Goal: Task Accomplishment & Management: Use online tool/utility

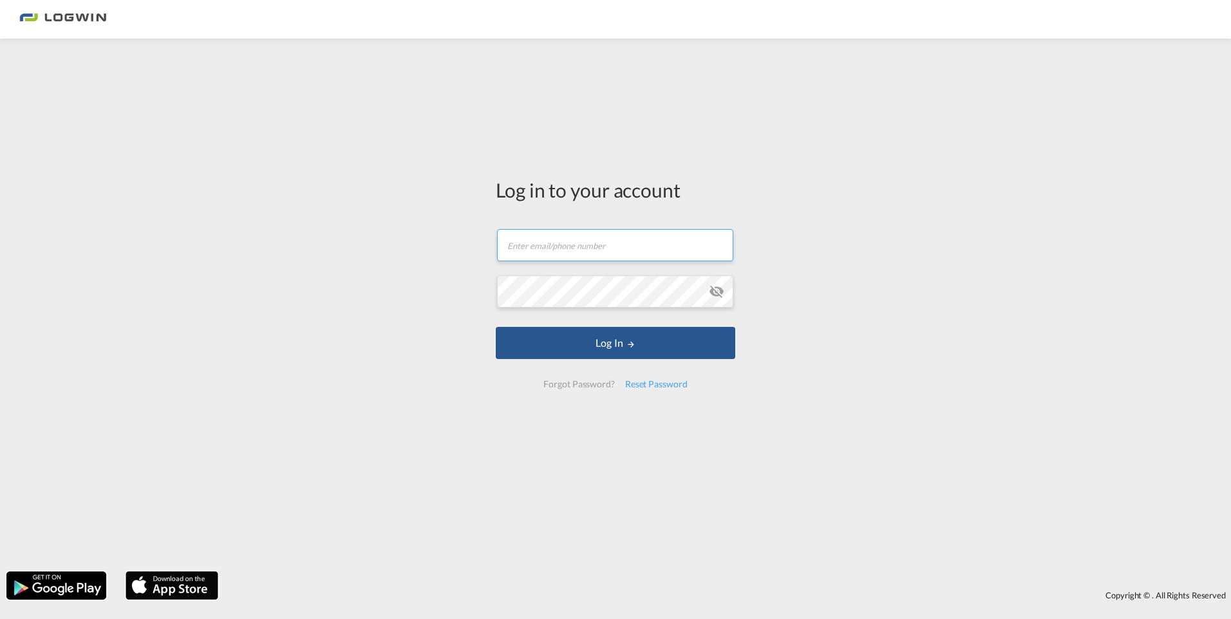
click at [642, 246] on input "text" at bounding box center [615, 245] width 236 height 32
type input "[PERSON_NAME][EMAIL_ADDRESS][DOMAIN_NAME]"
click at [496, 327] on button "Log In" at bounding box center [615, 343] width 239 height 32
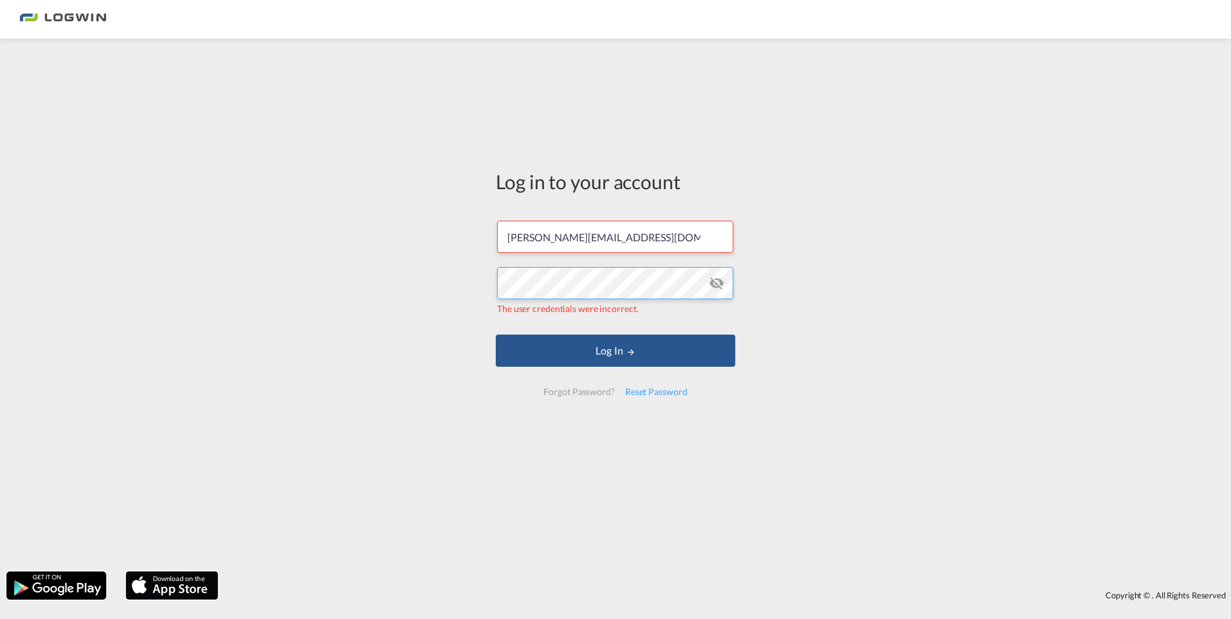
click at [421, 294] on div "Log in to your account [PERSON_NAME][EMAIL_ADDRESS][DOMAIN_NAME] The user crede…" at bounding box center [615, 305] width 1231 height 520
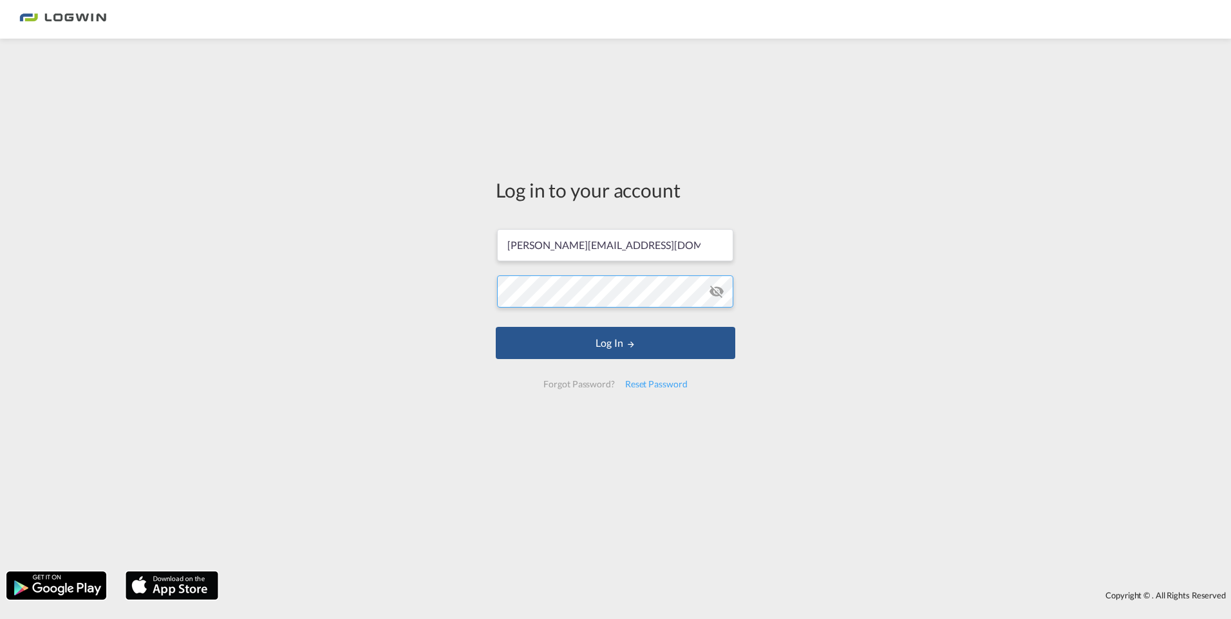
click at [496, 327] on button "Log In" at bounding box center [615, 343] width 239 height 32
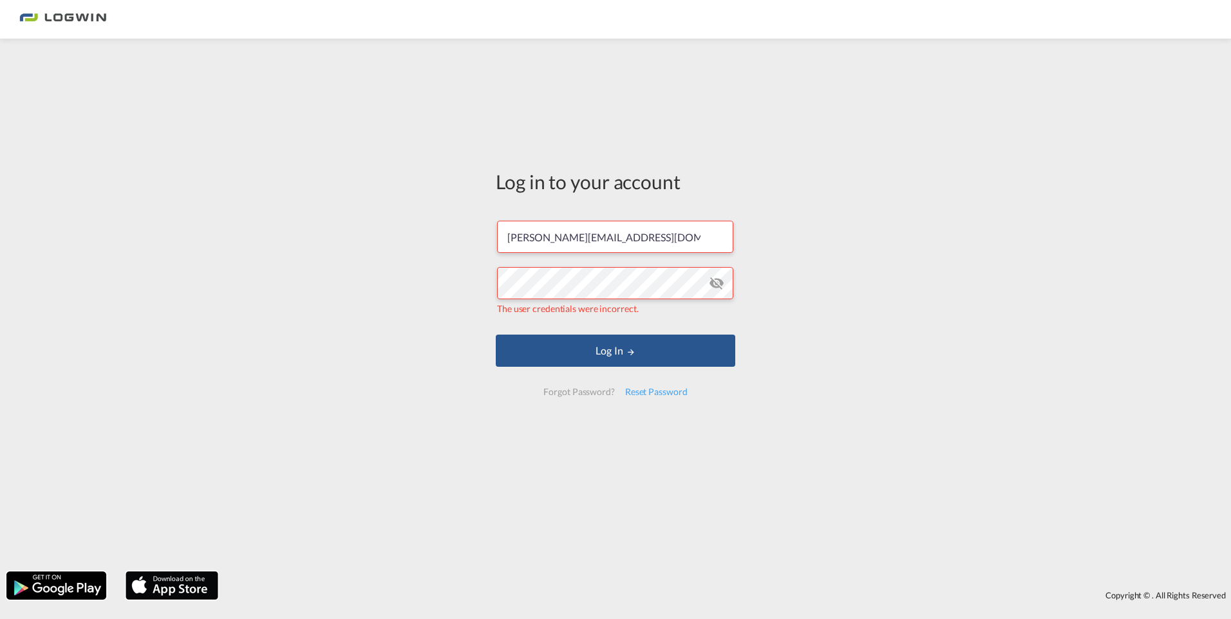
click at [719, 279] on md-icon "icon-eye-off" at bounding box center [716, 282] width 15 height 15
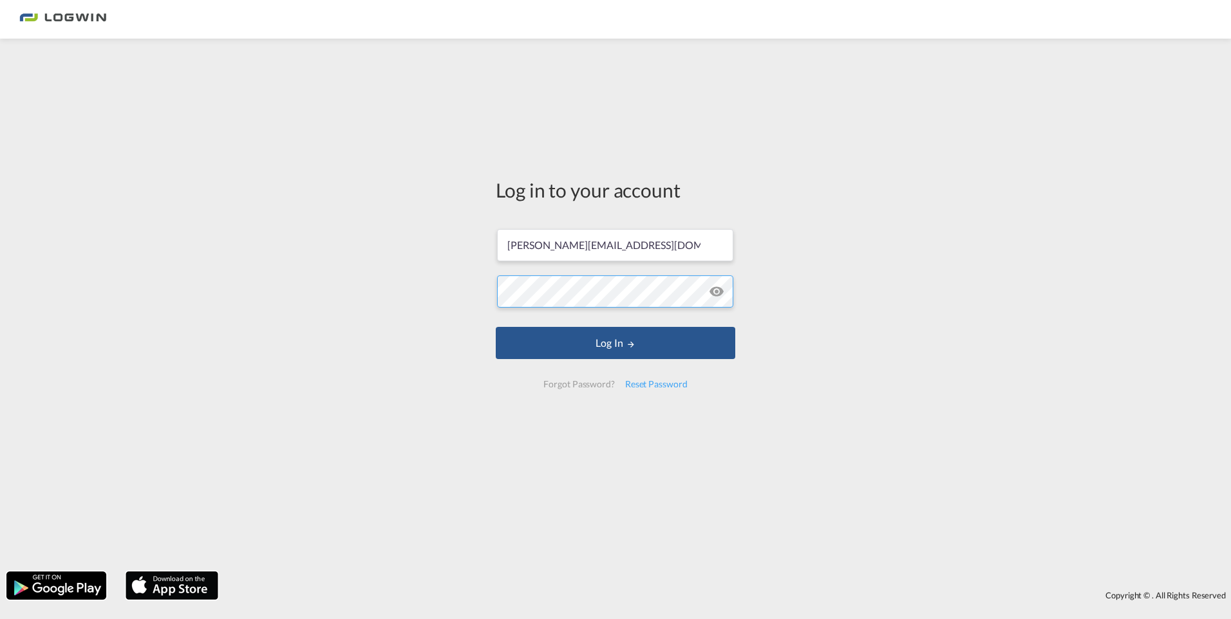
click at [496, 327] on button "Log In" at bounding box center [615, 343] width 239 height 32
